Goal: Task Accomplishment & Management: Check status

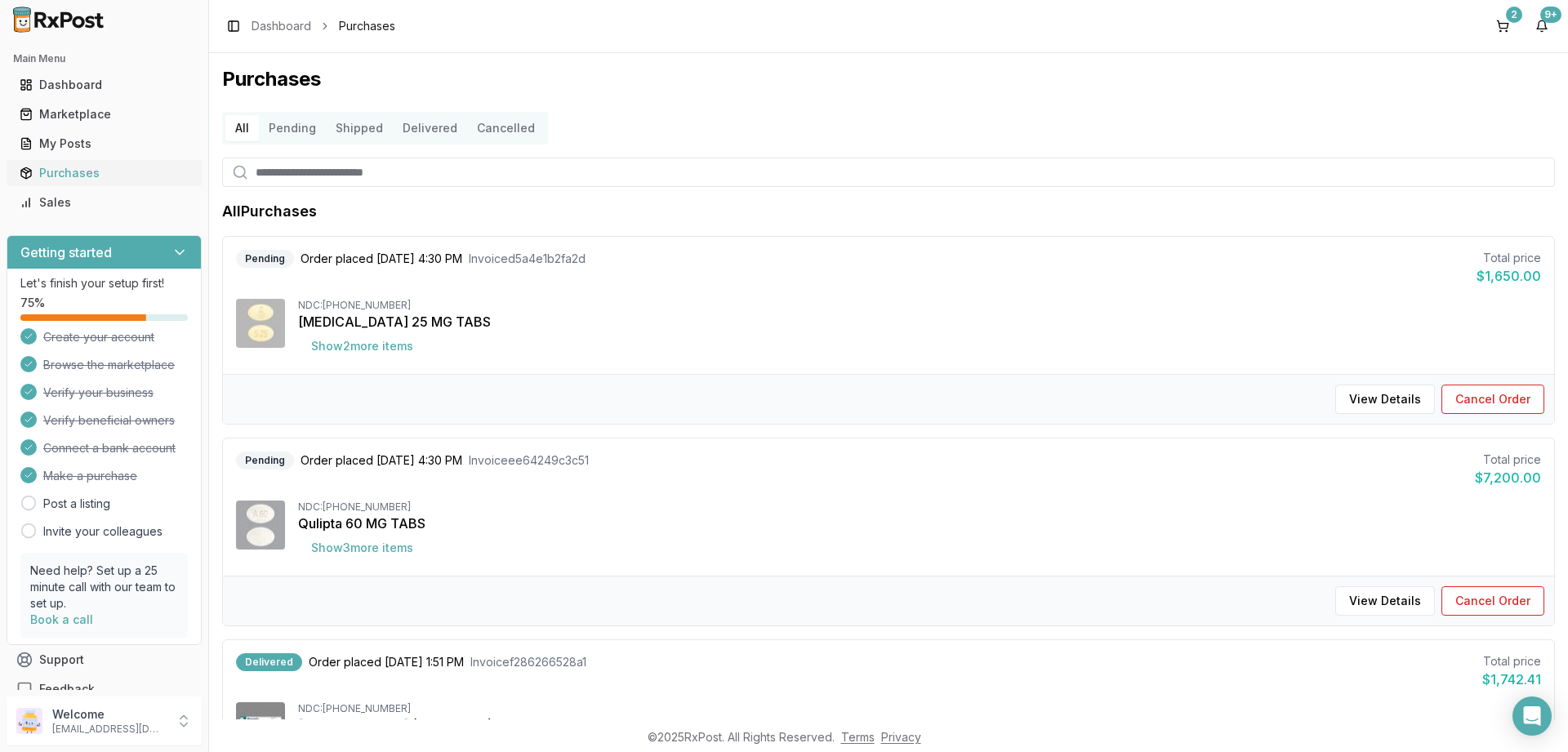
click at [73, 171] on div "Purchases" at bounding box center [103, 173] width 169 height 17
click at [345, 123] on button "Shipped" at bounding box center [360, 129] width 67 height 26
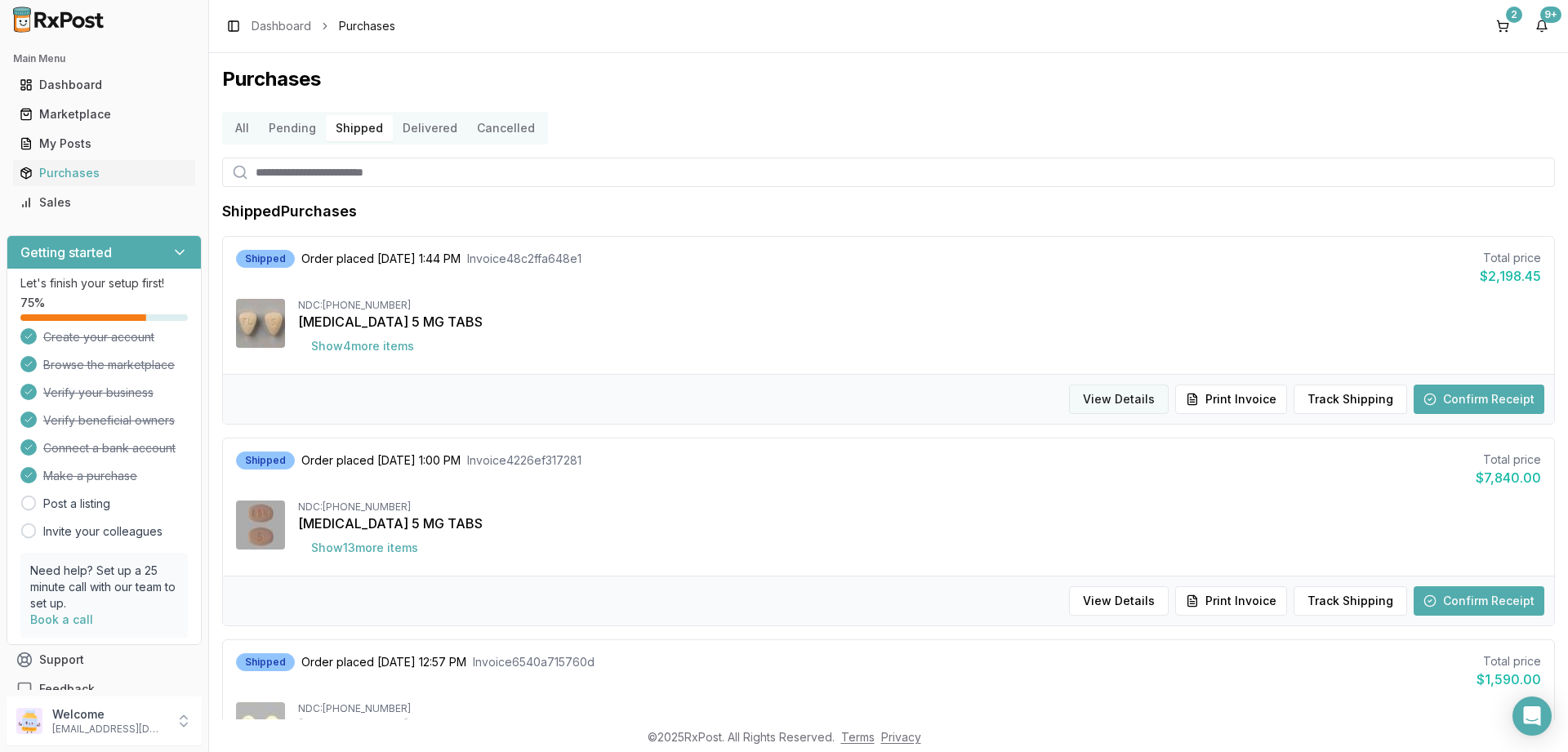
click at [1119, 399] on button "View Details" at bounding box center [1119, 400] width 100 height 30
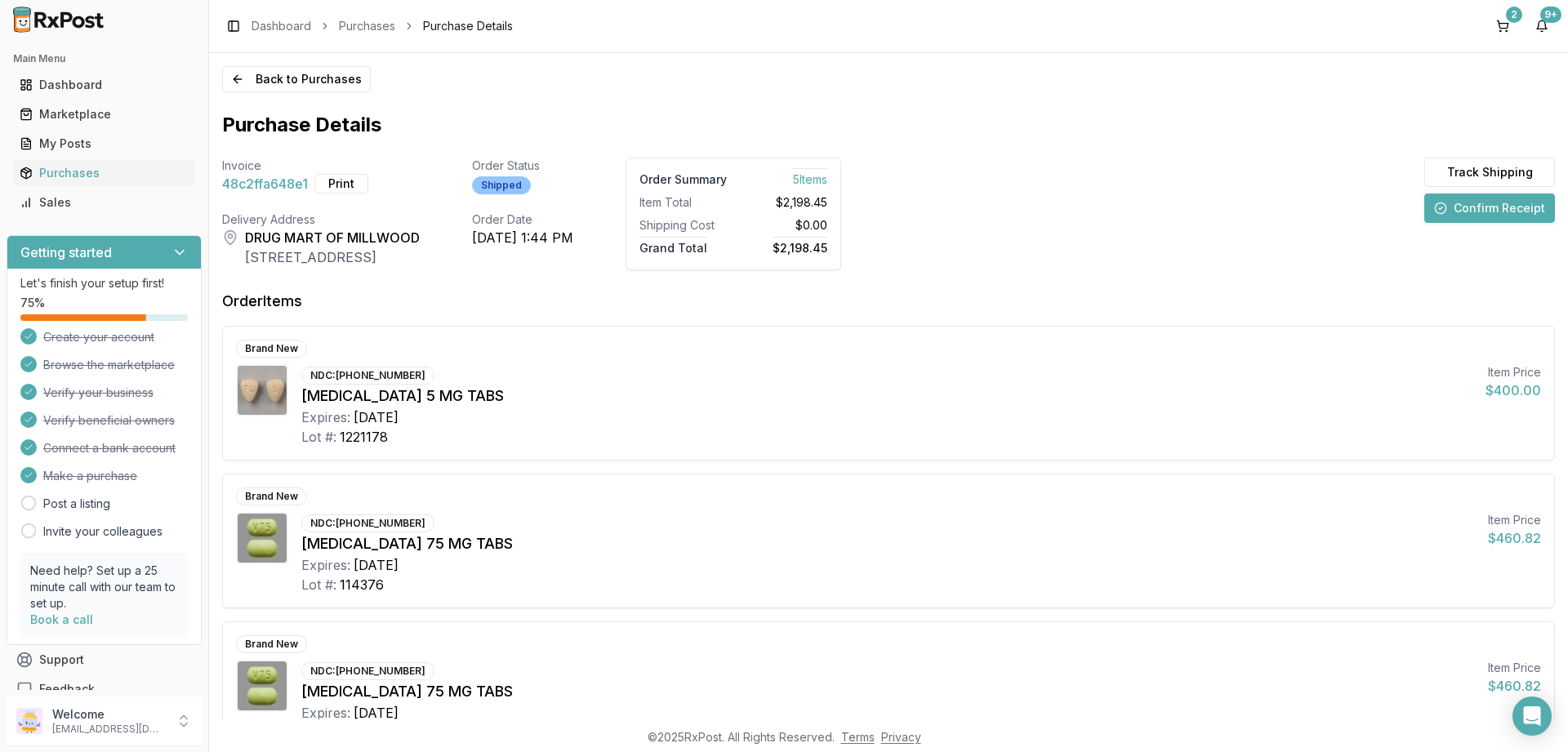
click at [1459, 206] on button "Confirm Receipt" at bounding box center [1490, 209] width 131 height 30
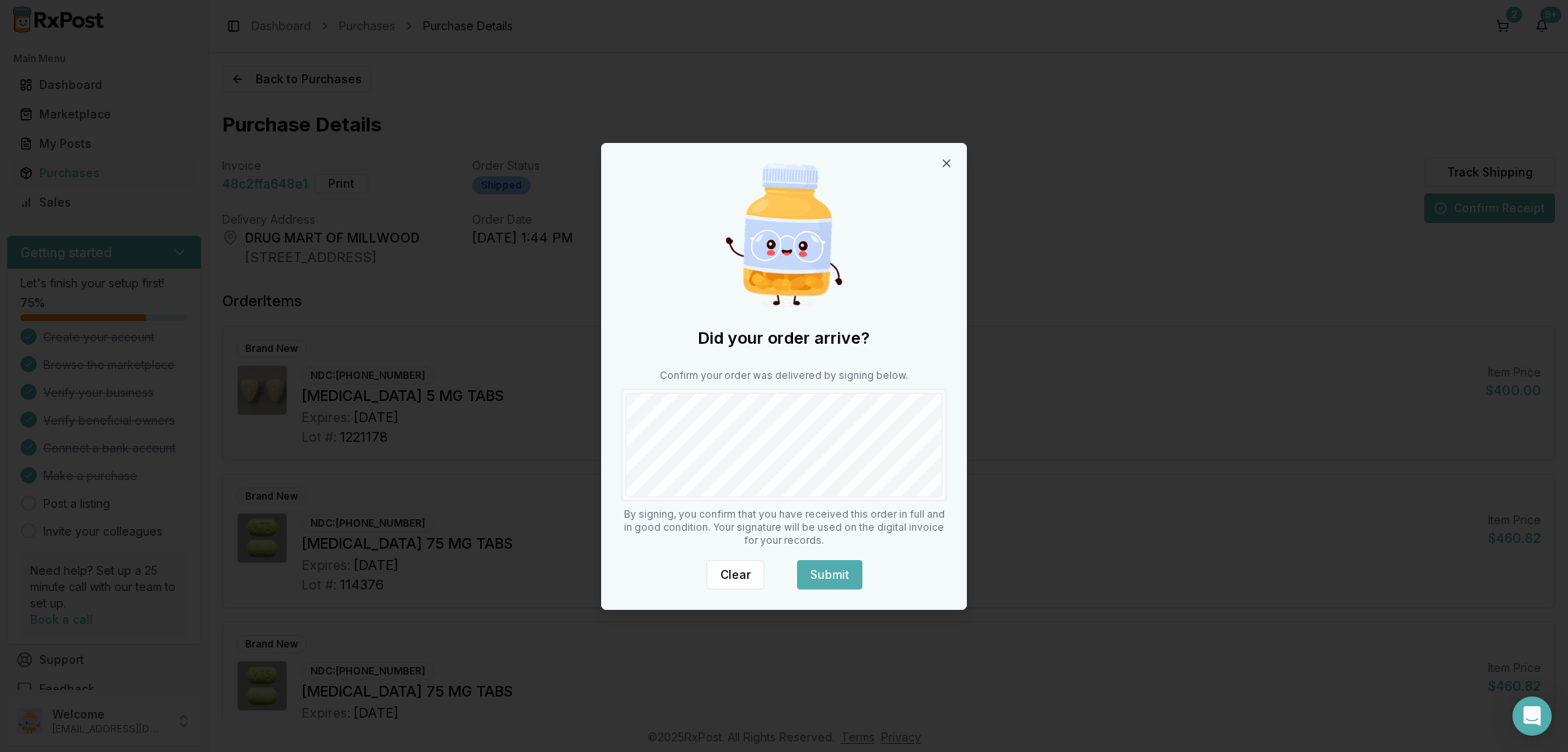
click at [945, 428] on div at bounding box center [784, 444] width 325 height 113
click at [815, 576] on button "Submit" at bounding box center [830, 575] width 65 height 30
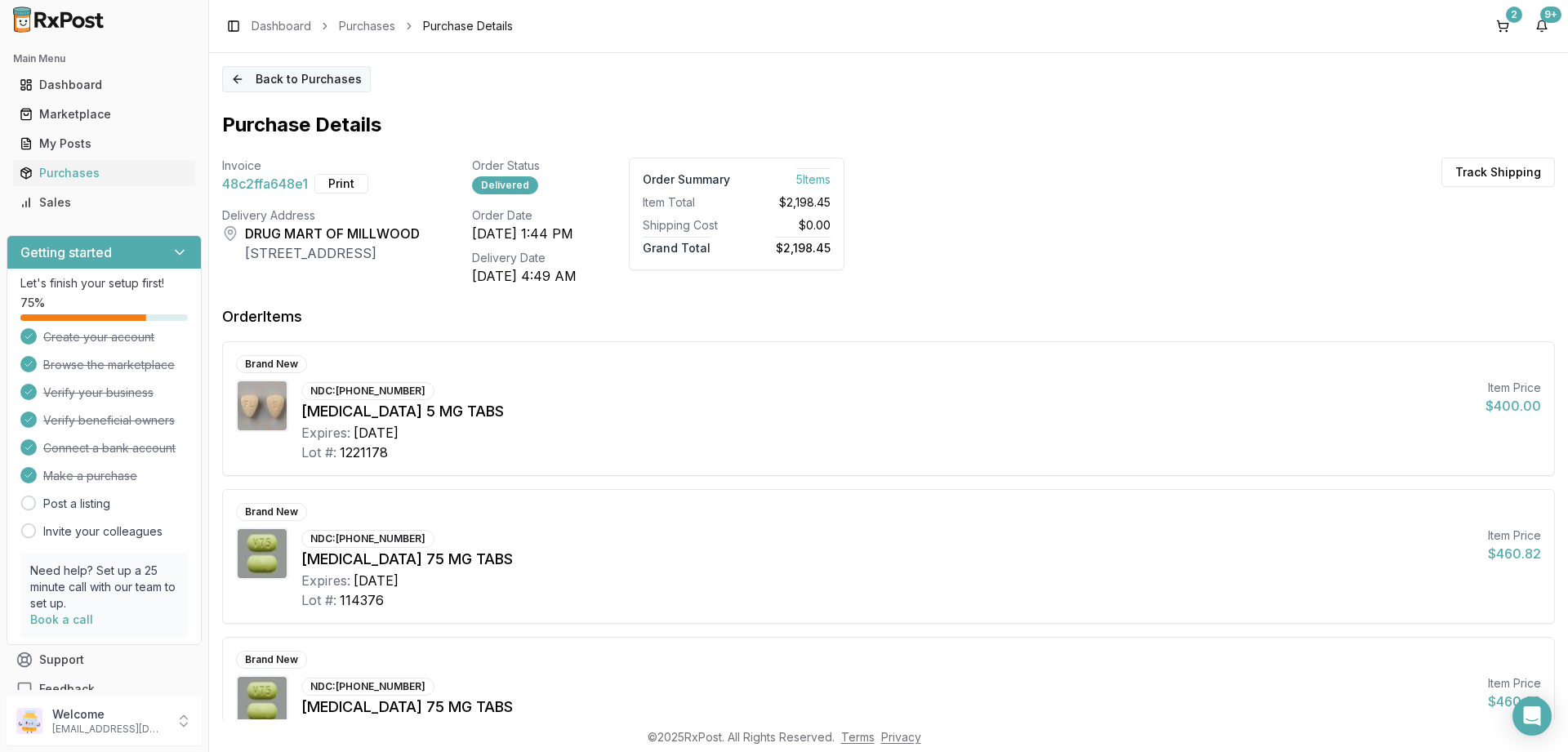
click at [292, 81] on button "Back to Purchases" at bounding box center [296, 79] width 148 height 26
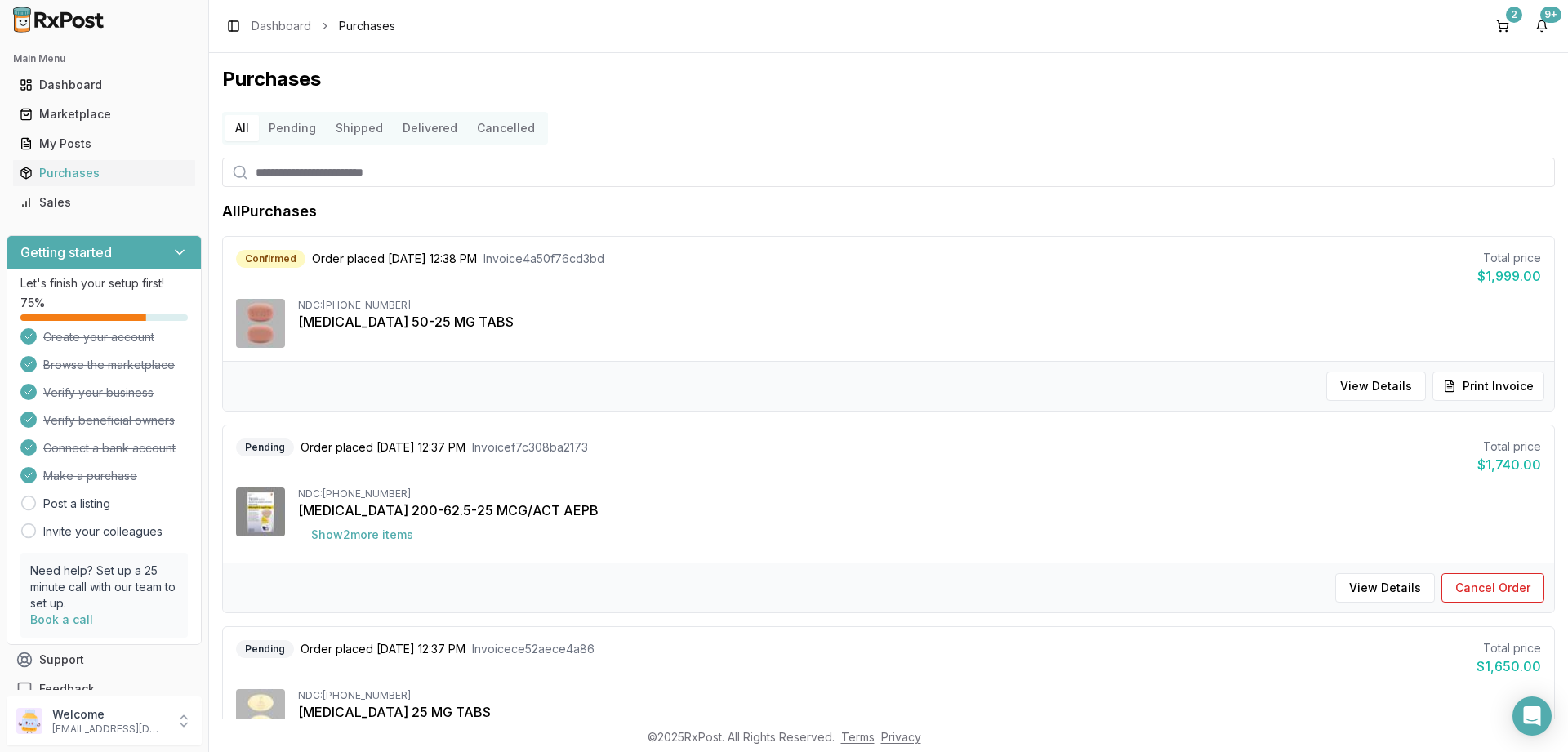
click at [361, 133] on button "Shipped" at bounding box center [360, 129] width 67 height 26
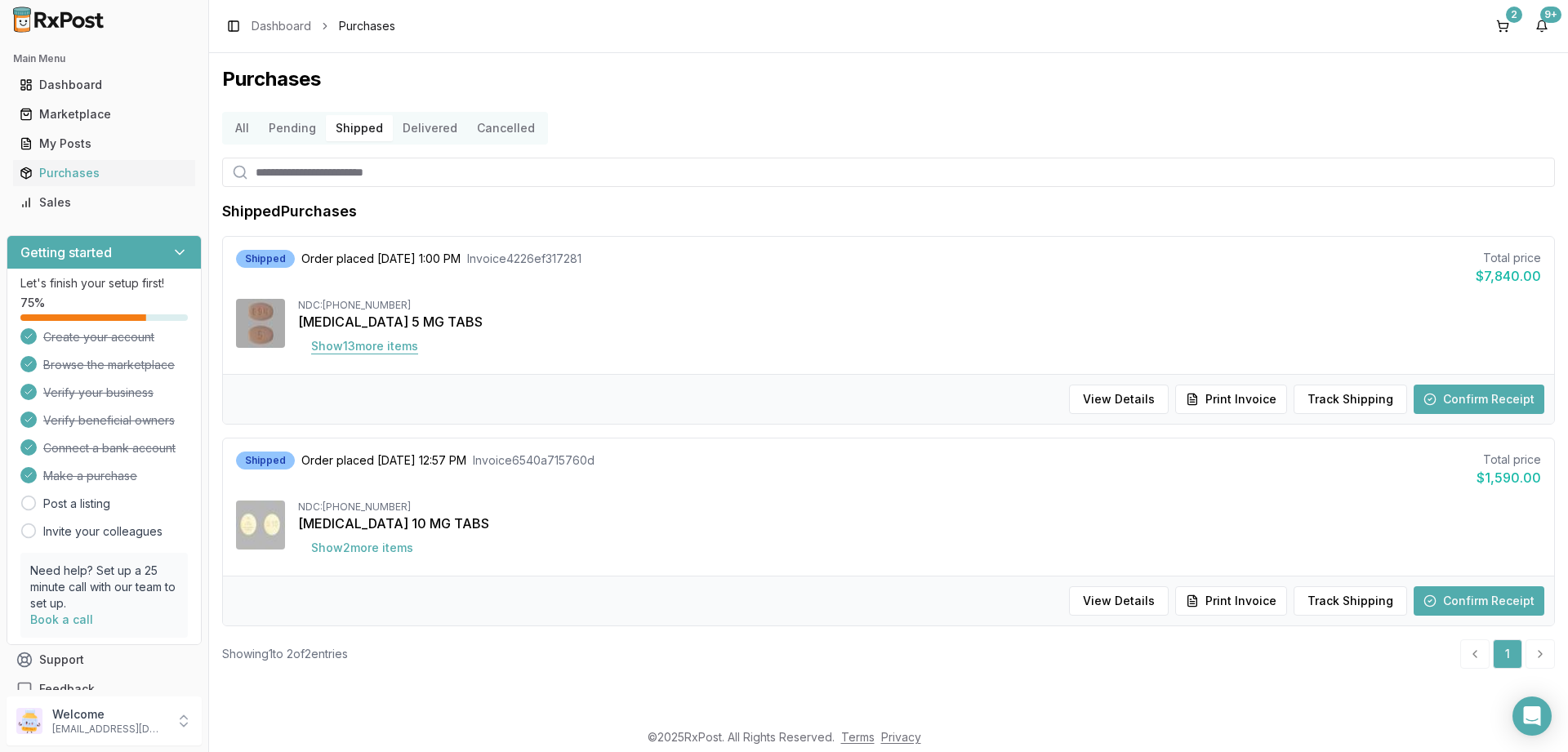
click at [372, 342] on button "Show 13 more item s" at bounding box center [364, 347] width 133 height 30
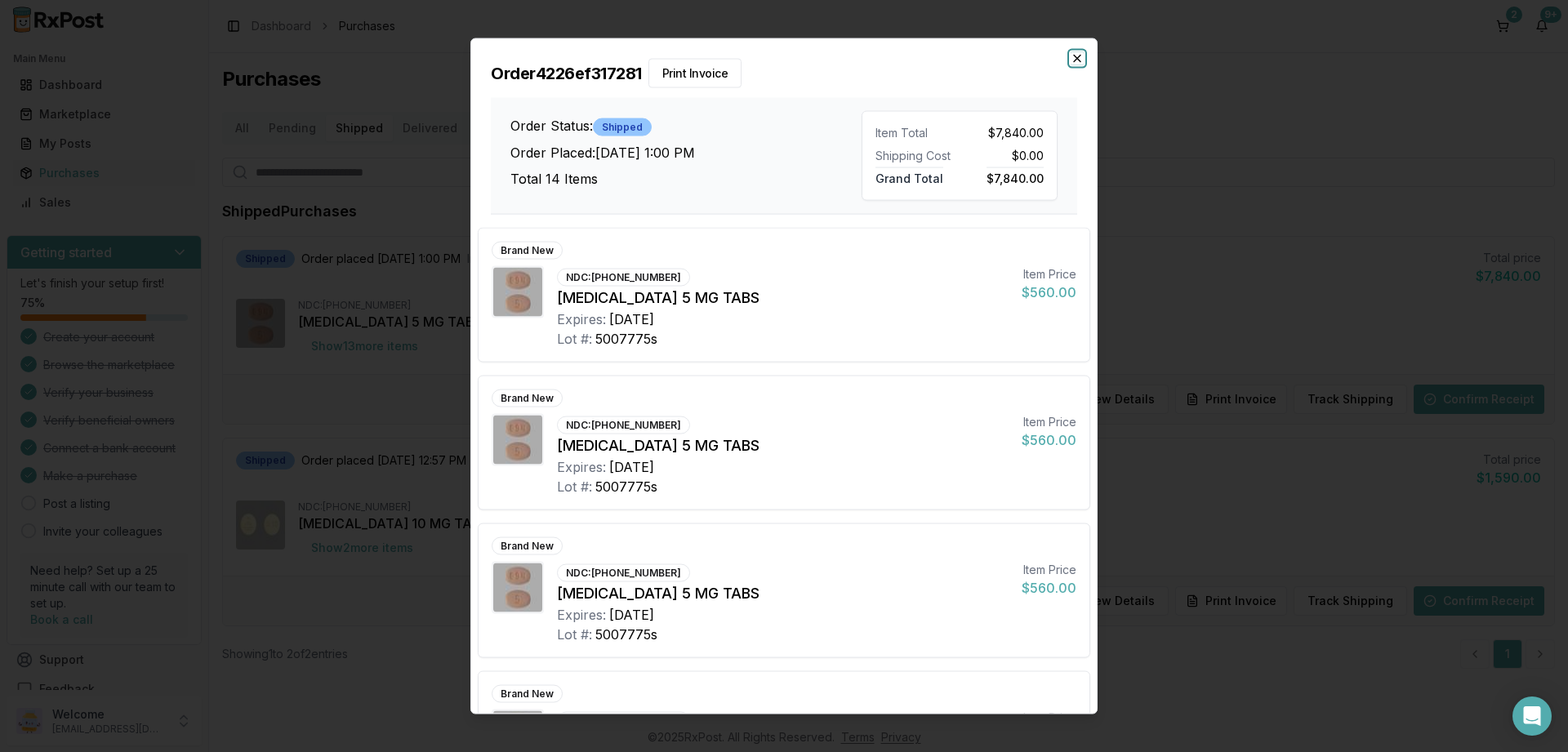
click at [1077, 64] on icon "button" at bounding box center [1077, 58] width 13 height 13
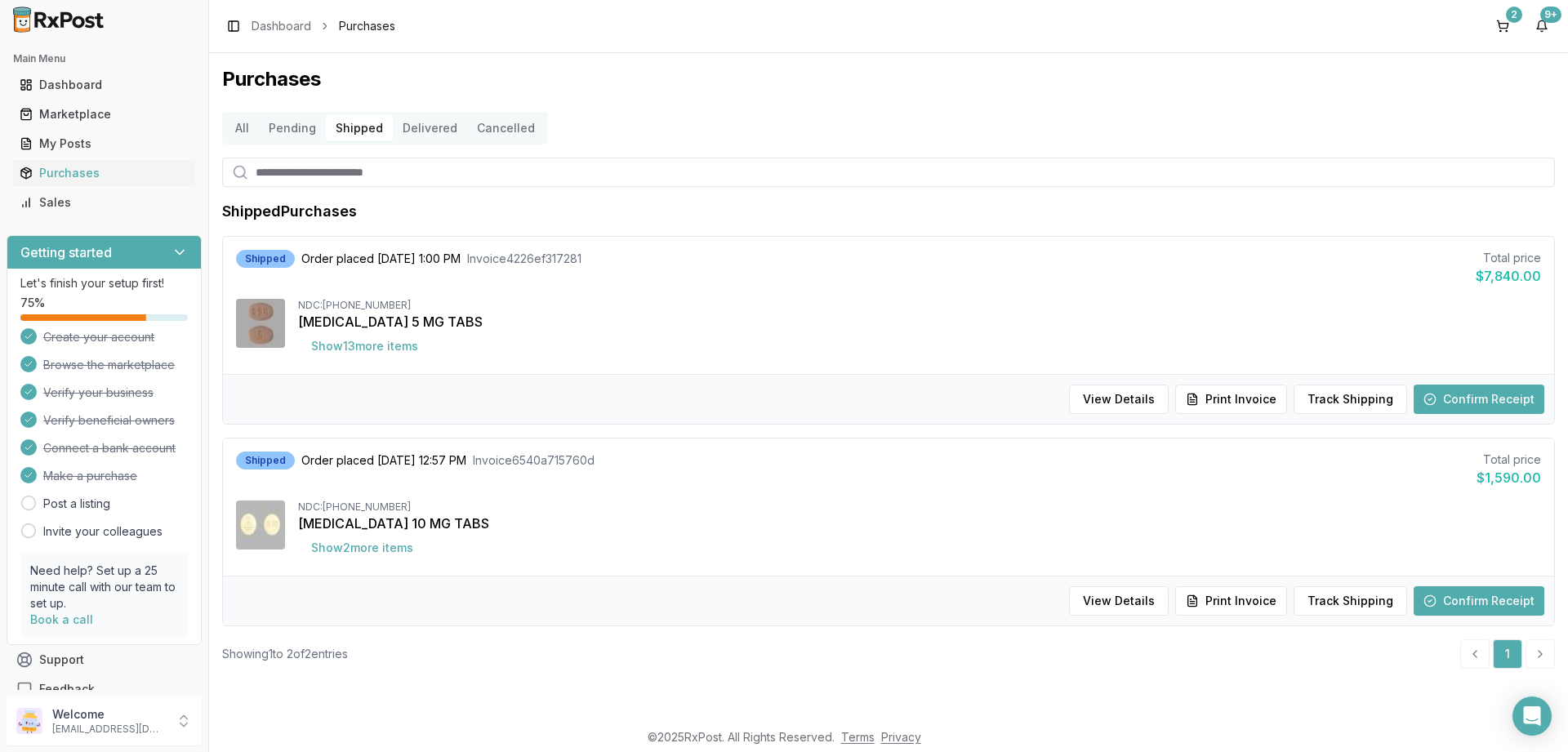
click at [420, 129] on button "Delivered" at bounding box center [430, 129] width 75 height 26
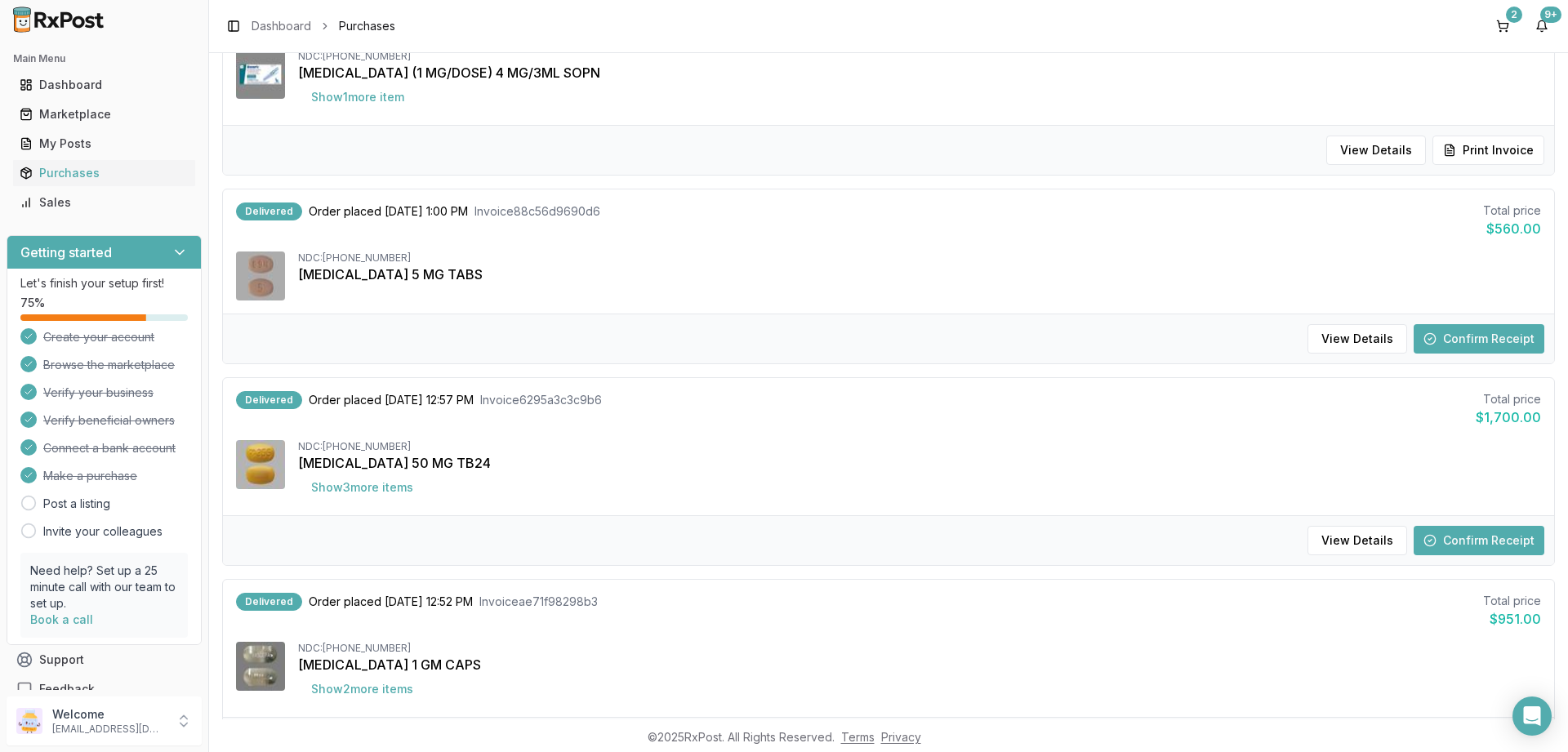
scroll to position [294, 0]
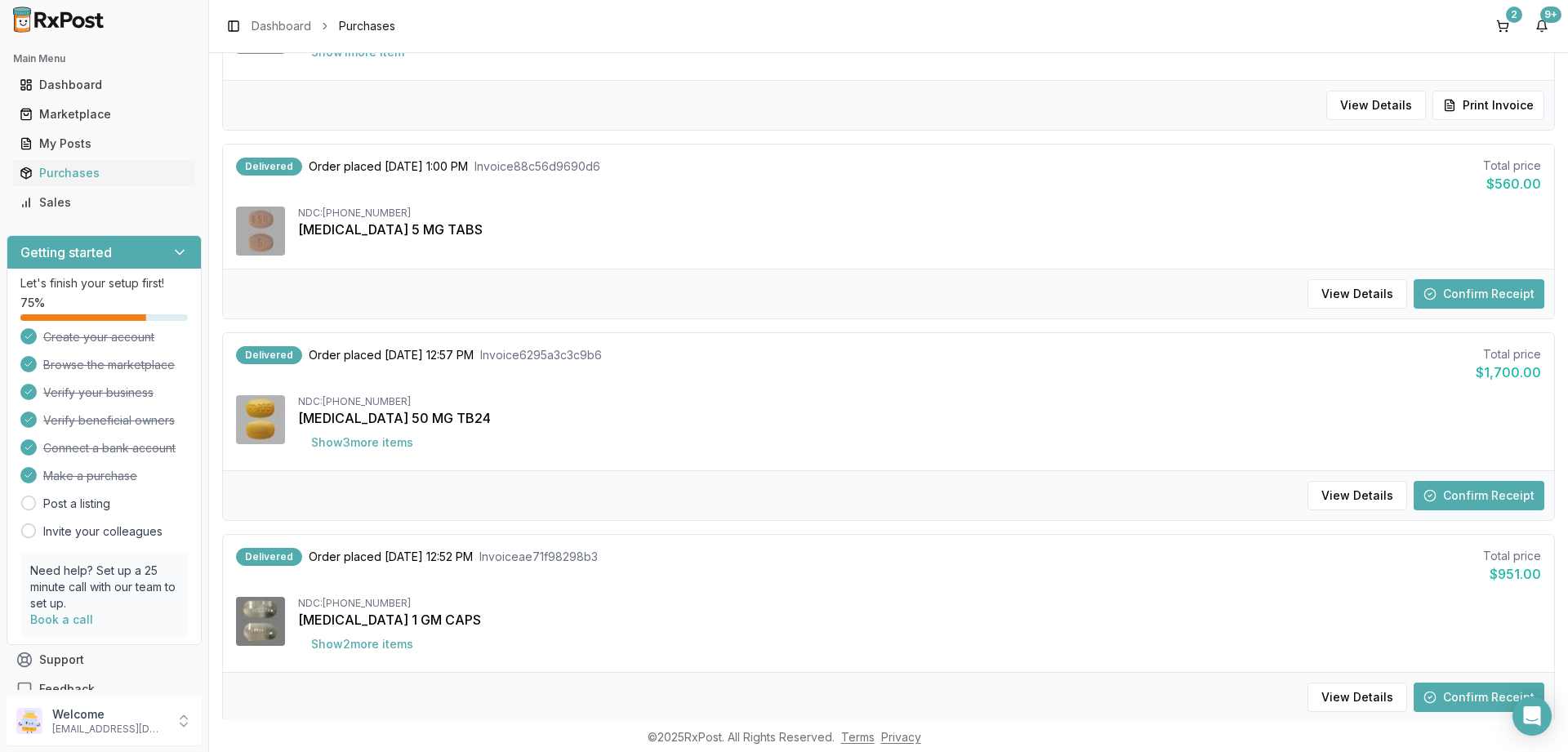
click at [1479, 292] on button "Confirm Receipt" at bounding box center [1479, 294] width 131 height 30
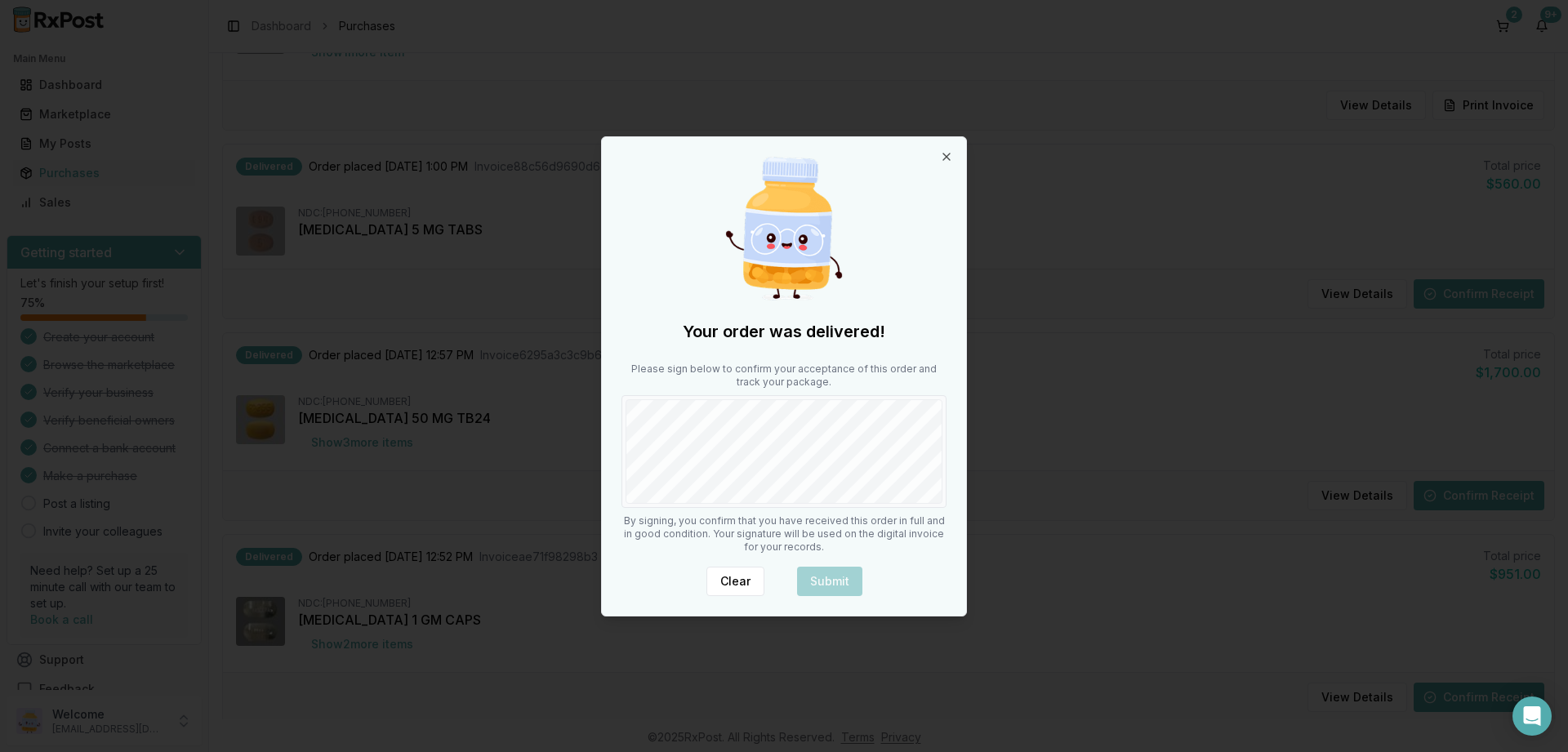
click at [952, 503] on div "Your order was delivered! Please sign below to confirm your acceptance of this …" at bounding box center [784, 376] width 364 height 478
click at [825, 576] on button "Submit" at bounding box center [830, 581] width 65 height 30
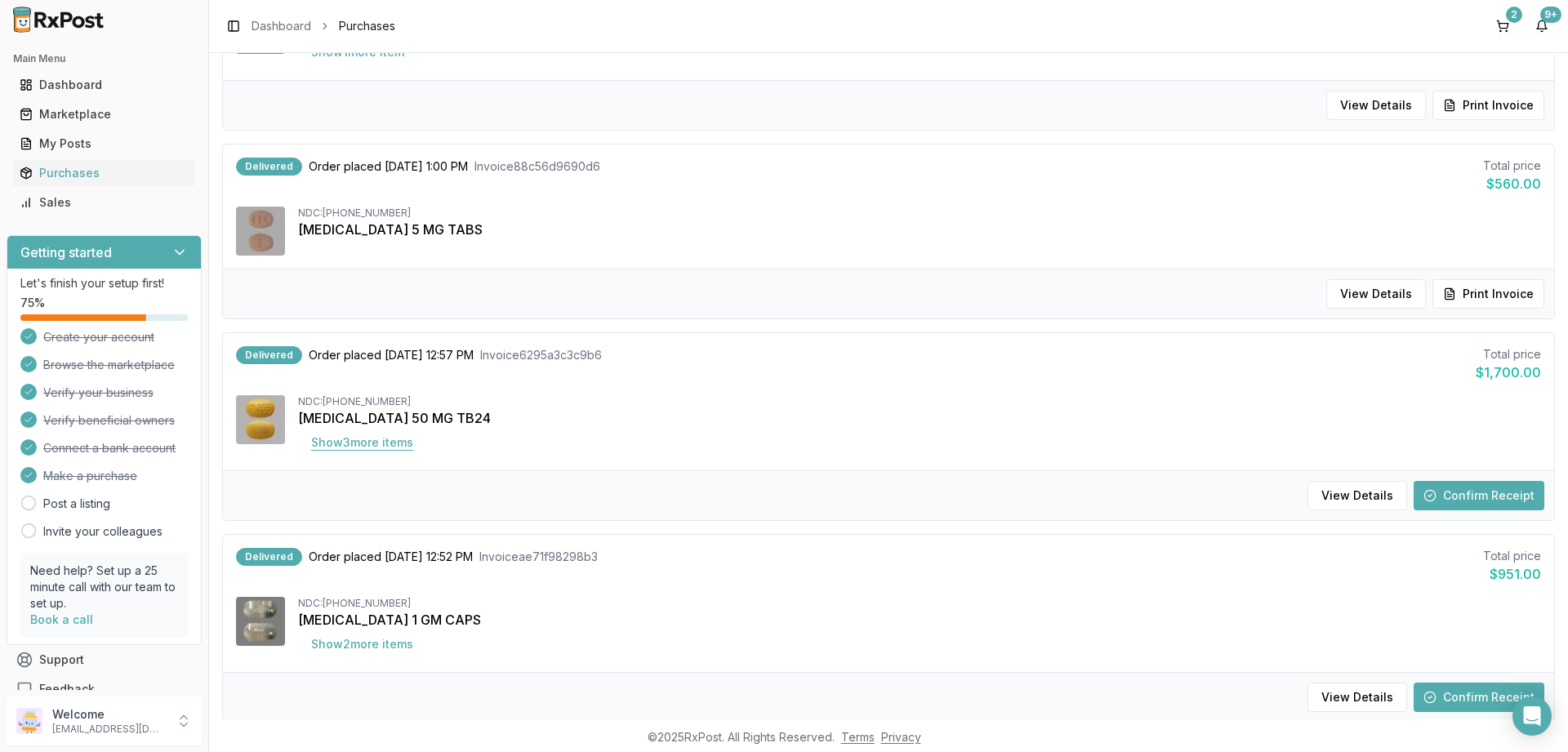
click at [391, 445] on button "Show 3 more item s" at bounding box center [363, 443] width 129 height 30
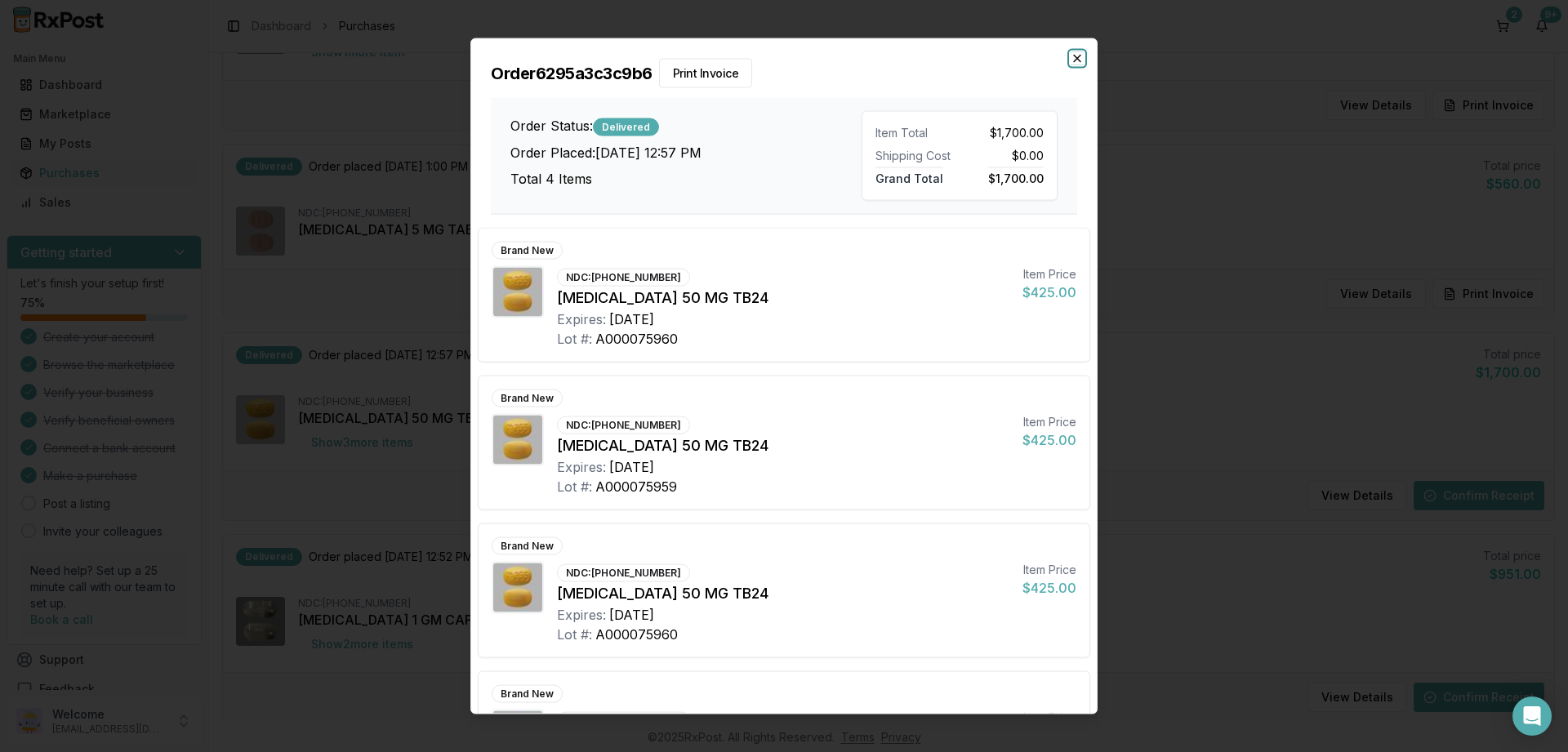
click at [1080, 63] on icon "button" at bounding box center [1077, 58] width 13 height 13
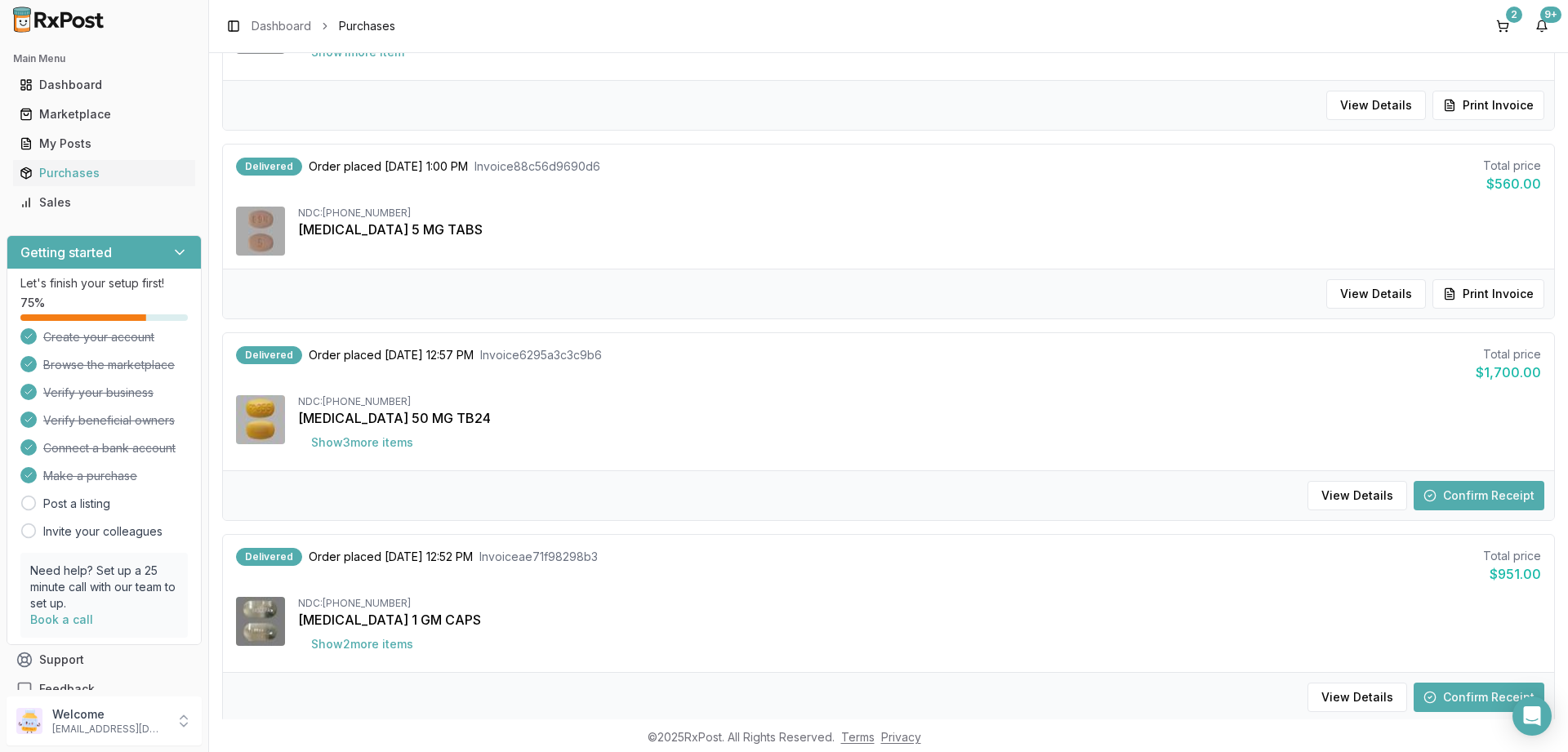
click at [1478, 493] on button "Confirm Receipt" at bounding box center [1479, 496] width 131 height 30
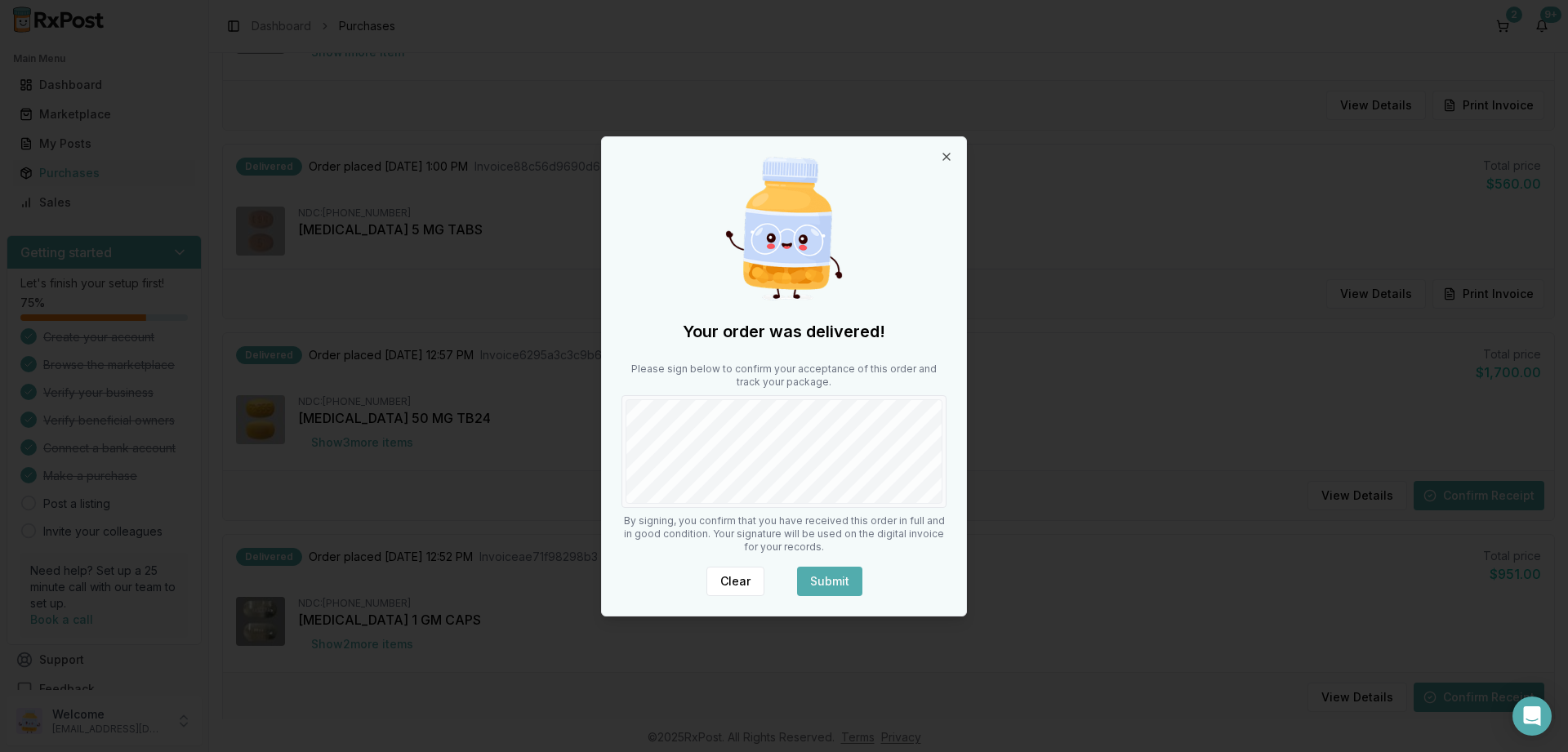
drag, startPoint x: 840, startPoint y: 596, endPoint x: 832, endPoint y: 588, distance: 11.3
click at [838, 595] on div "Your order was delivered! Please sign below to confirm your acceptance of this …" at bounding box center [784, 376] width 364 height 478
click at [829, 582] on button "Submit" at bounding box center [830, 581] width 65 height 30
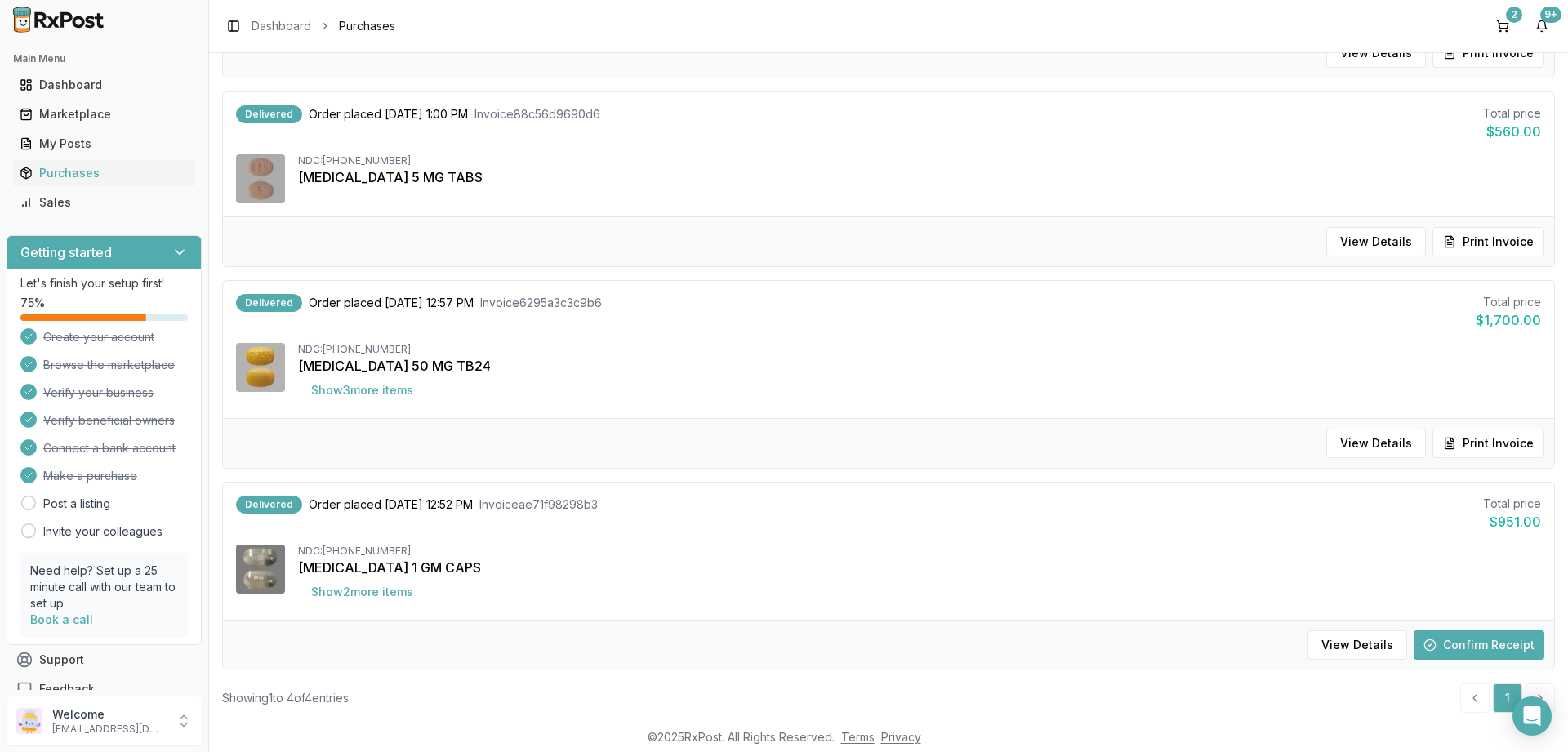
scroll to position [378, 0]
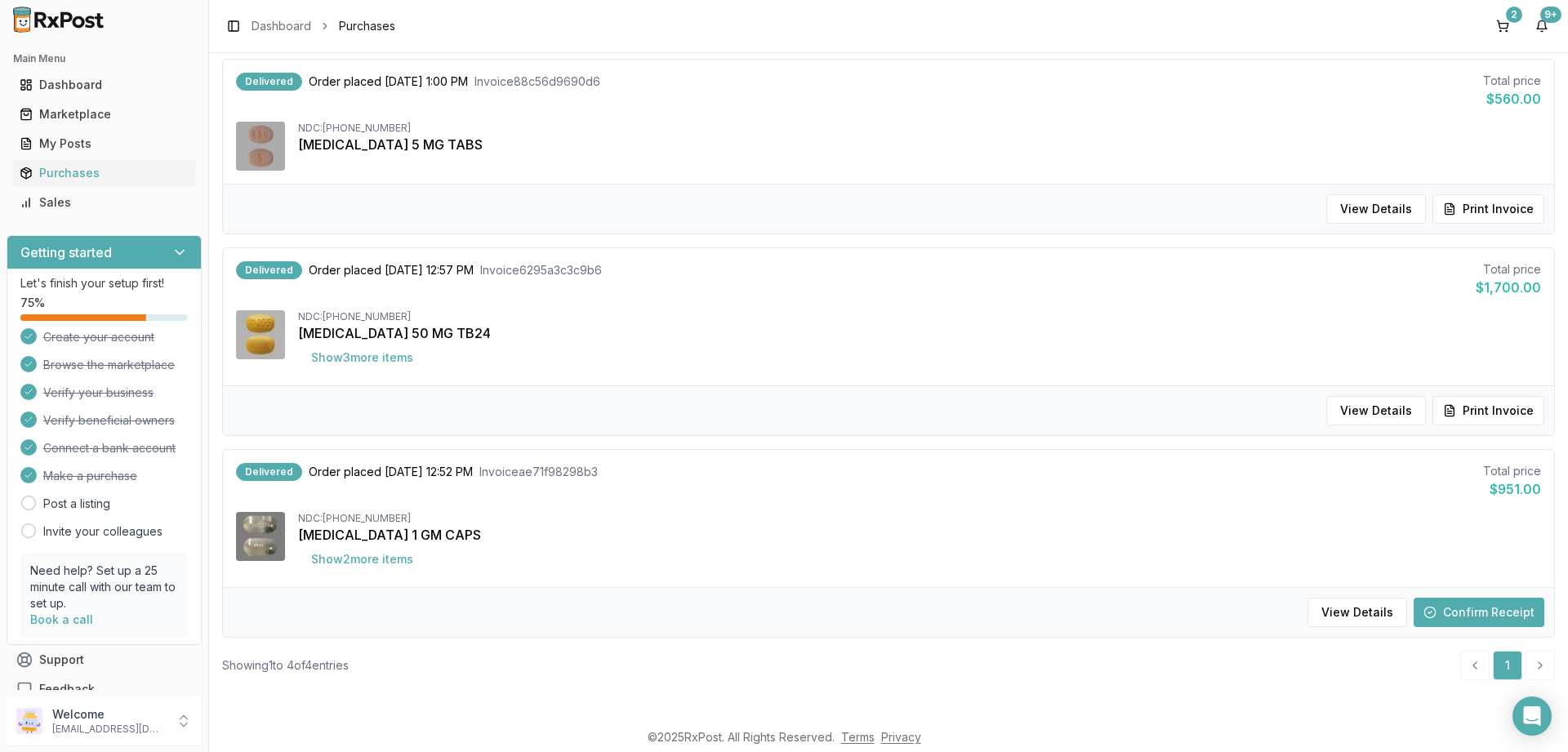
click at [1462, 609] on button "Confirm Receipt" at bounding box center [1479, 612] width 131 height 30
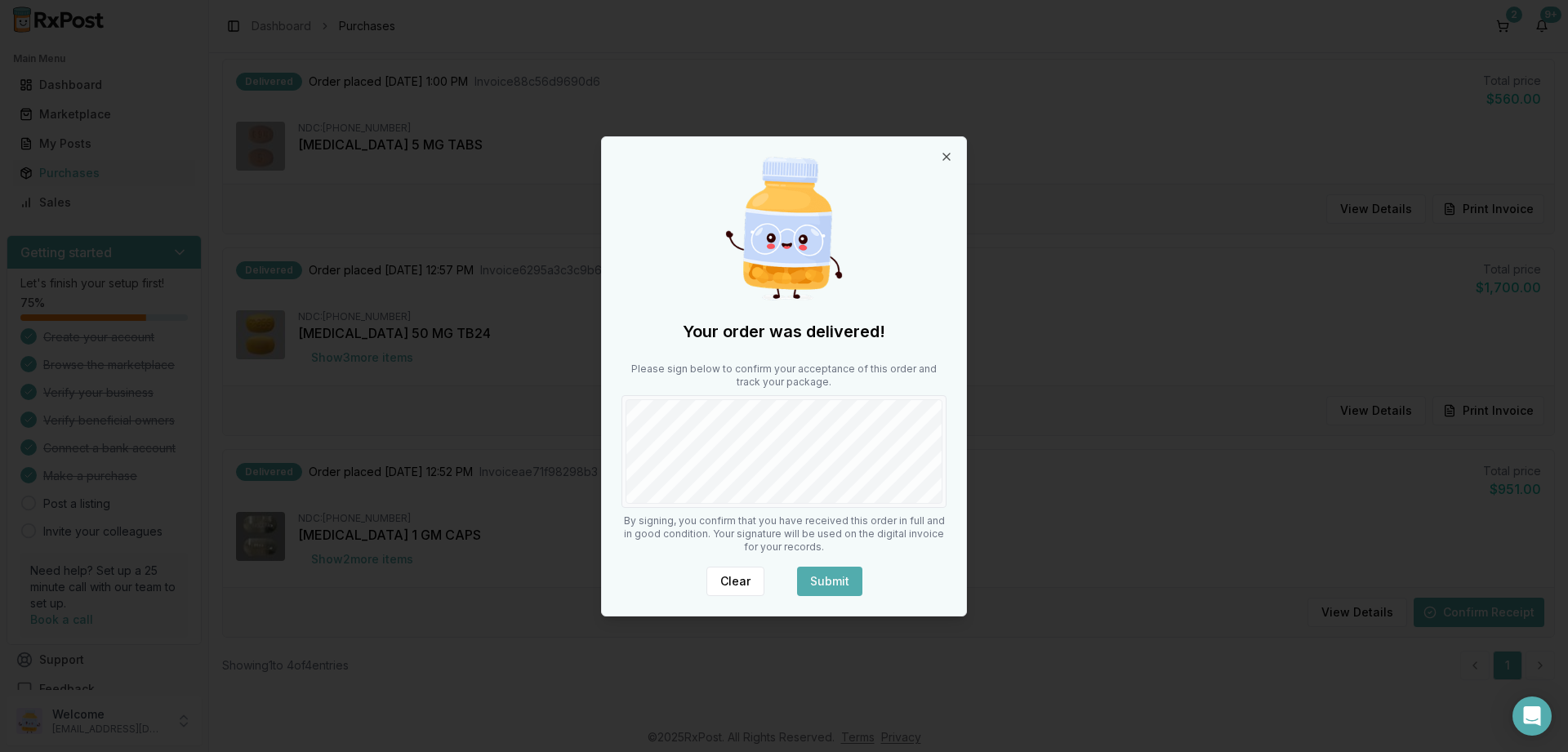
click at [826, 581] on button "Submit" at bounding box center [830, 581] width 65 height 30
